Goal: Navigation & Orientation: Understand site structure

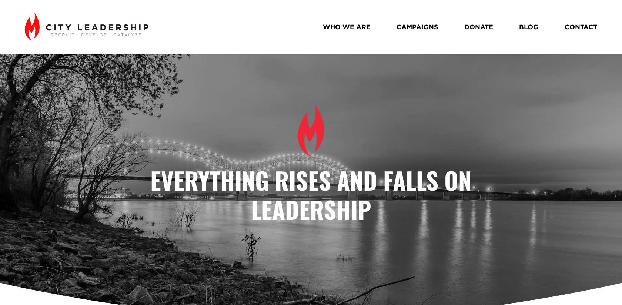
click at [352, 30] on link "WHO WE ARE" at bounding box center [347, 26] width 48 height 13
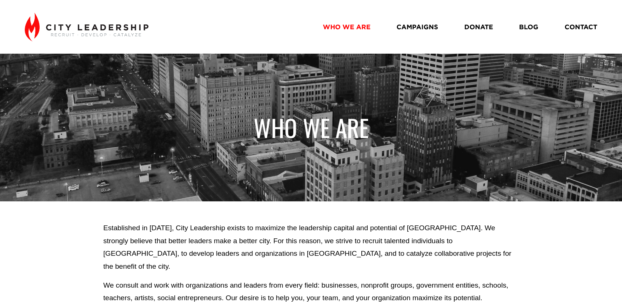
click at [95, 43] on div "Skip to Content WHO WE ARE" at bounding box center [311, 27] width 622 height 54
click at [97, 29] on img at bounding box center [86, 27] width 123 height 29
